Goal: Information Seeking & Learning: Learn about a topic

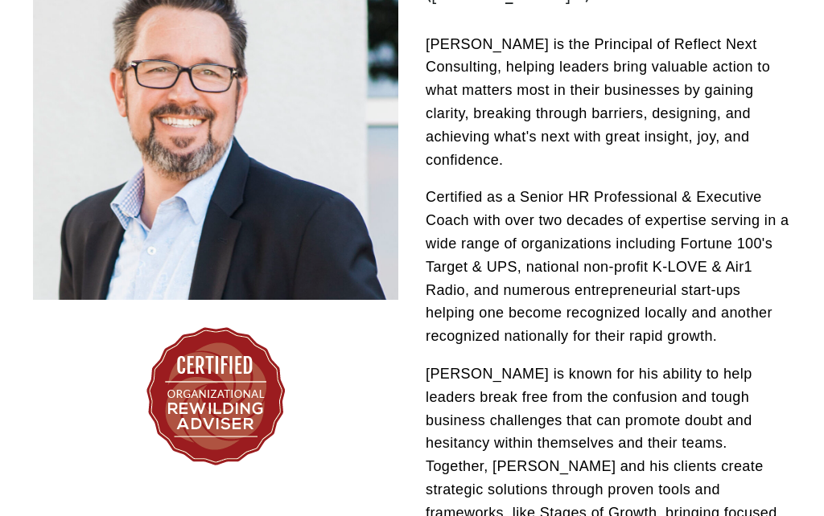
scroll to position [379, 0]
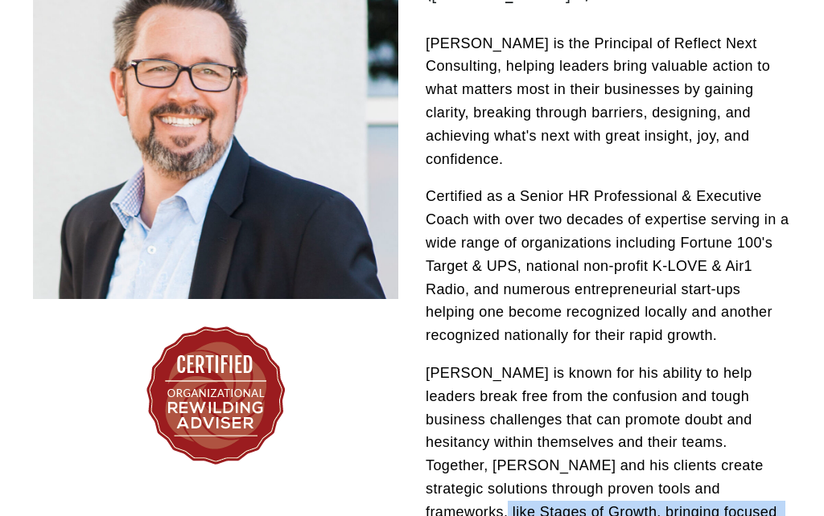
click at [750, 386] on p "Brian is known for his ability to help leaders break free from the confusion an…" at bounding box center [608, 455] width 365 height 185
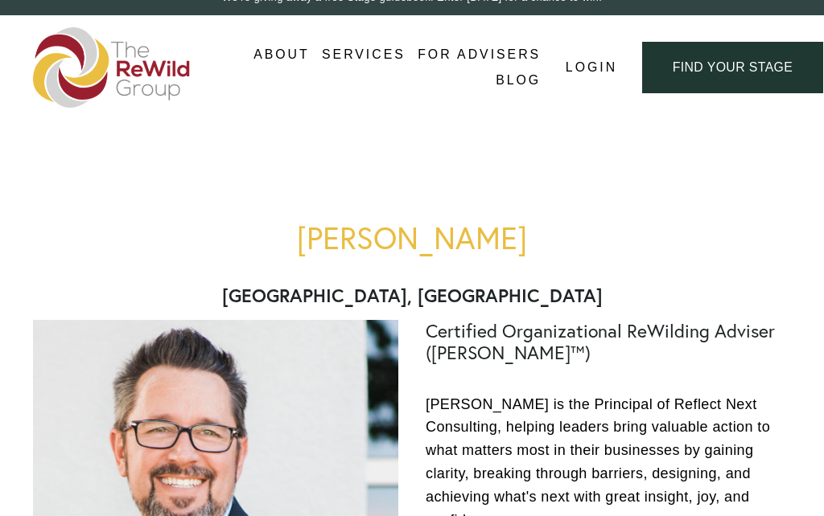
scroll to position [0, 0]
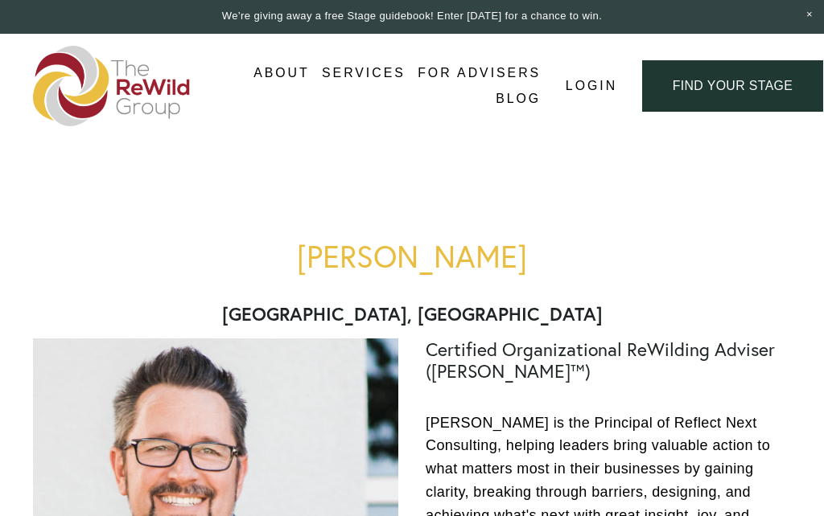
click at [0, 0] on div at bounding box center [0, 0] width 0 height 0
click at [424, 258] on link "Folder: About" at bounding box center [412, 252] width 154 height 31
click at [421, 347] on link "About Us" at bounding box center [411, 341] width 177 height 31
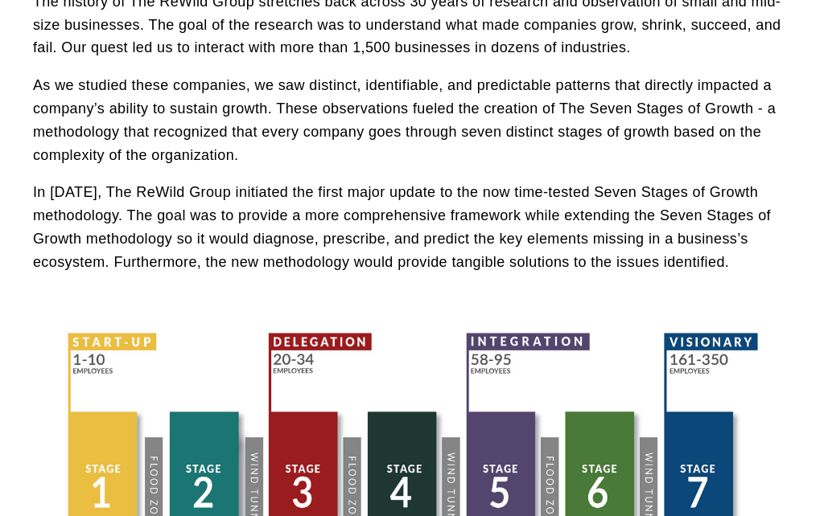
scroll to position [410, 0]
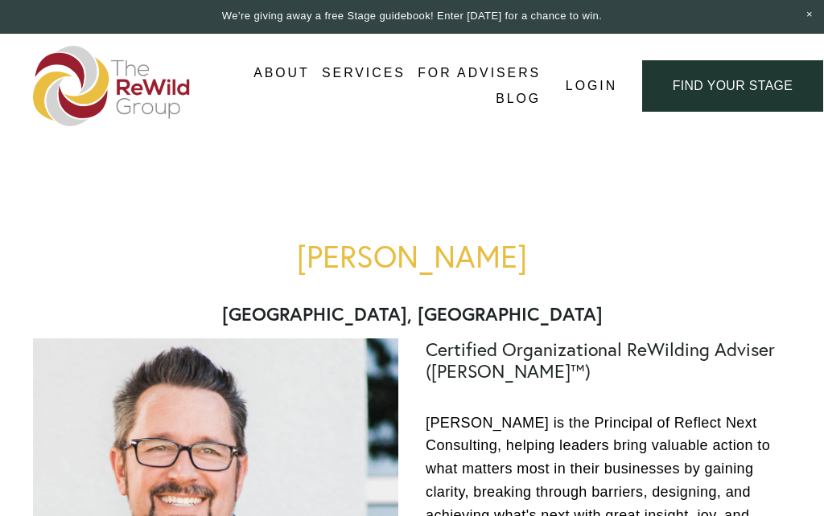
click at [0, 0] on div at bounding box center [0, 0] width 0 height 0
click at [430, 315] on link "Blog" at bounding box center [412, 301] width 96 height 31
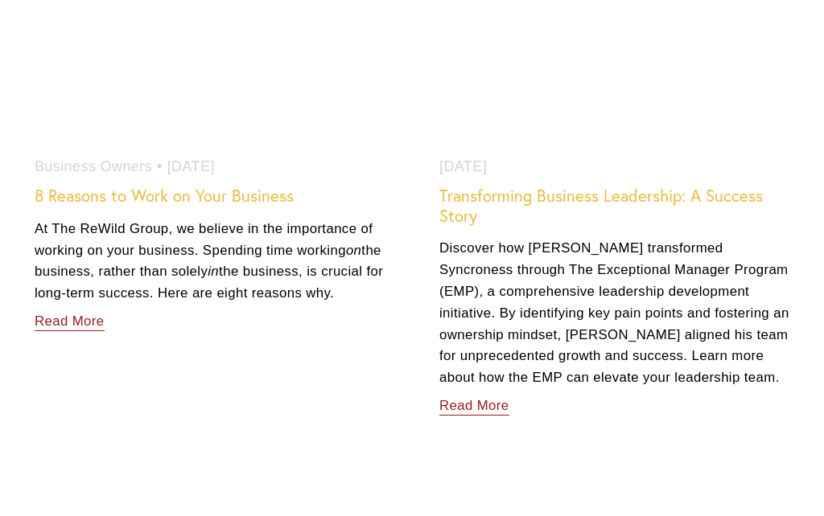
scroll to position [6051, 0]
